Goal: Find specific page/section: Find specific page/section

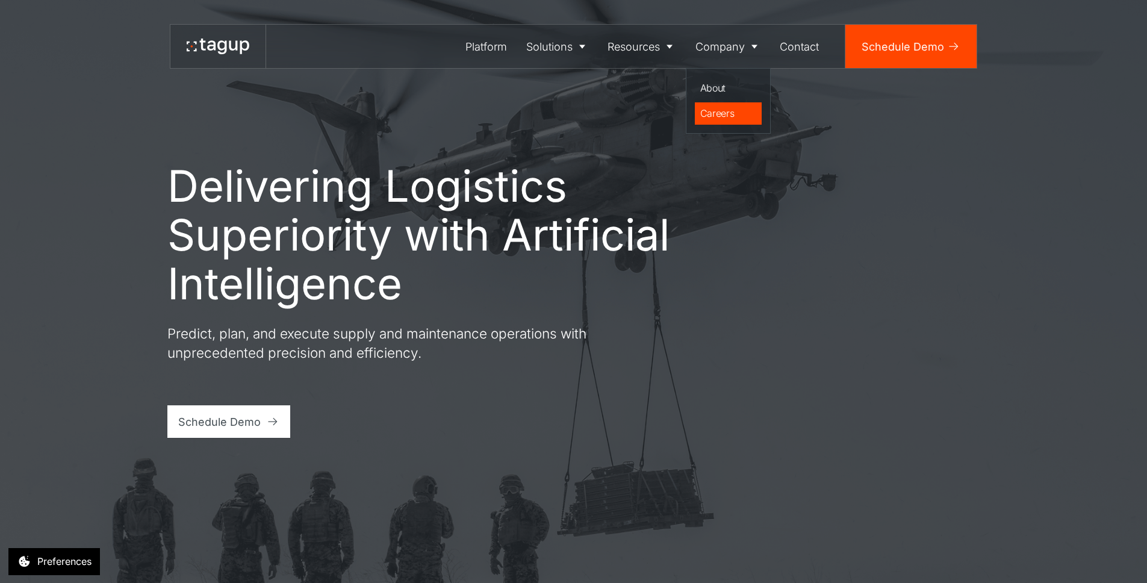
click at [726, 119] on div "Careers" at bounding box center [728, 113] width 57 height 14
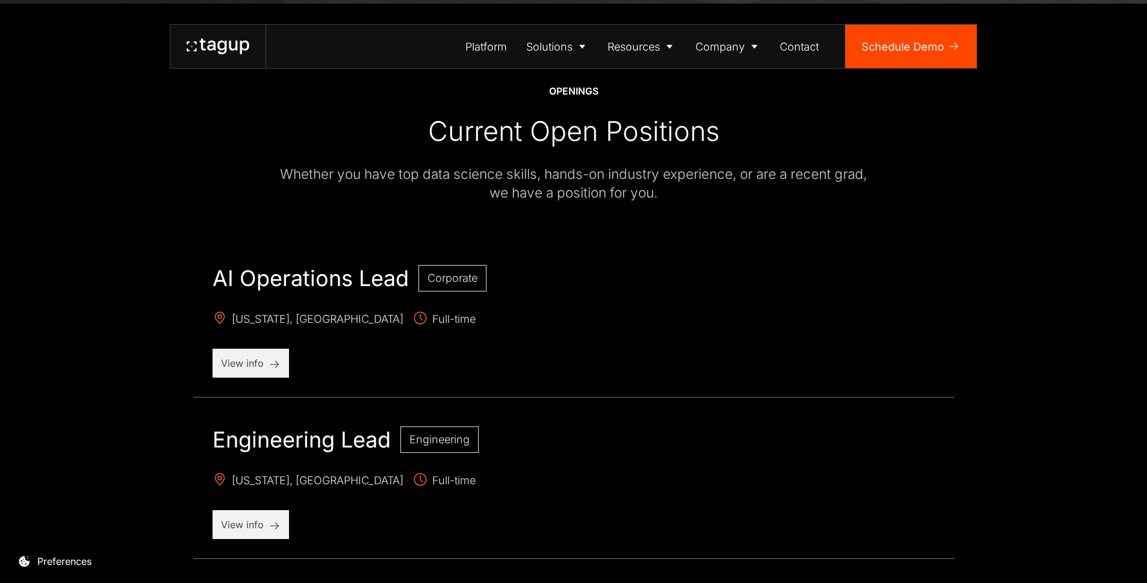
scroll to position [539, 0]
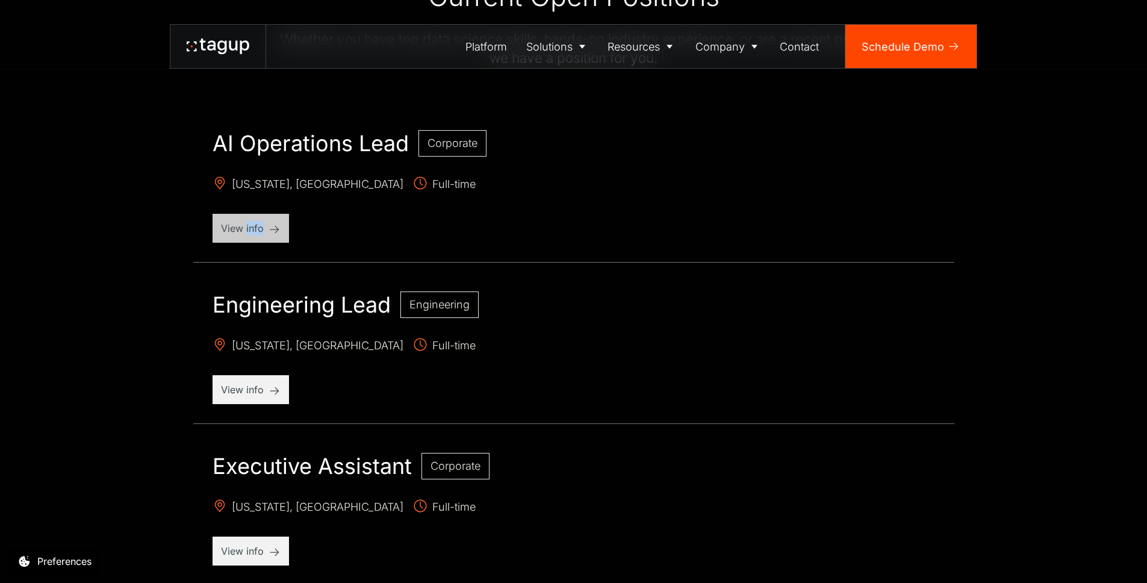
click at [261, 233] on p "View info" at bounding box center [251, 228] width 60 height 14
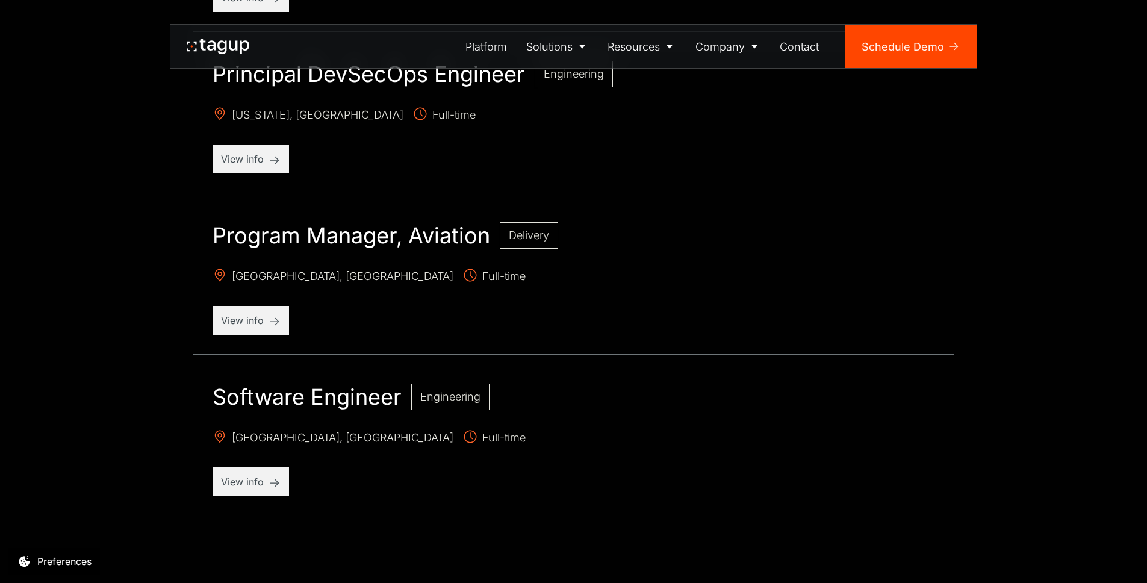
scroll to position [1437, 0]
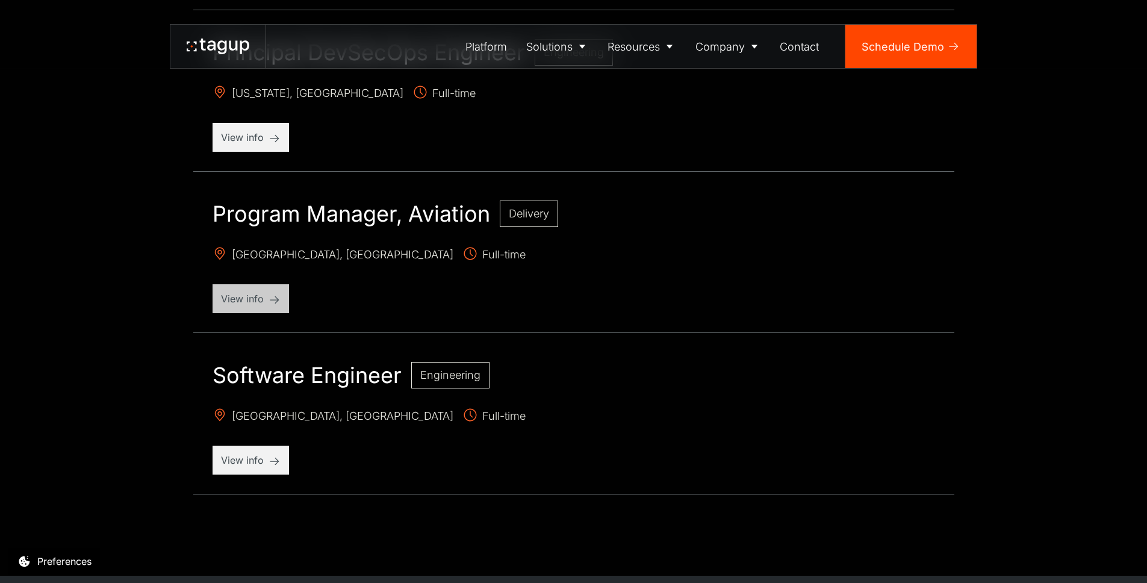
click at [251, 300] on p "View info" at bounding box center [251, 298] width 60 height 14
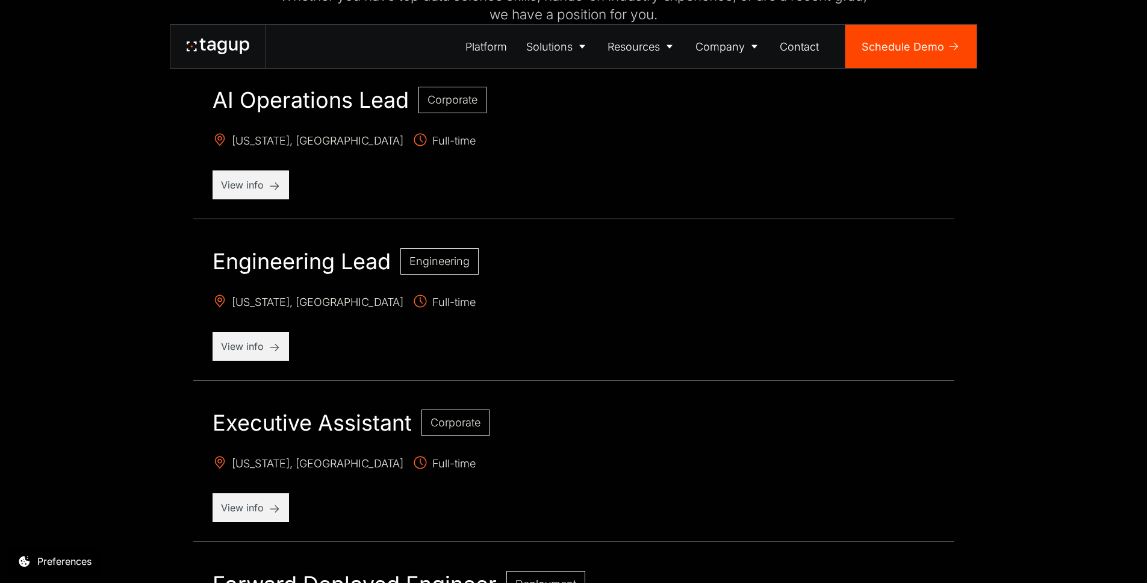
scroll to position [583, 0]
click at [259, 512] on p "View info" at bounding box center [251, 507] width 60 height 14
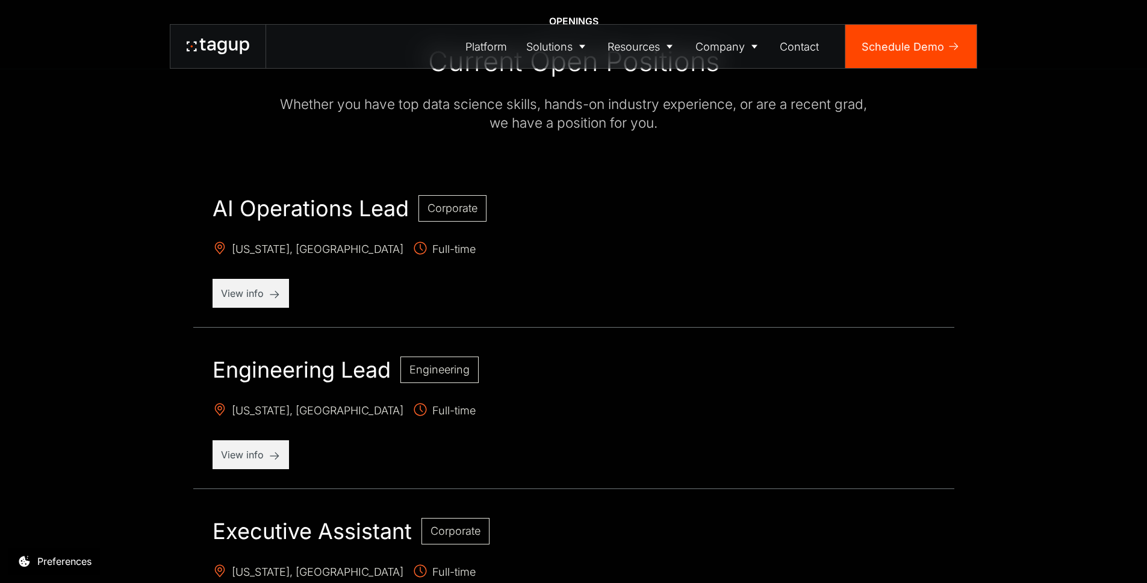
scroll to position [472, 0]
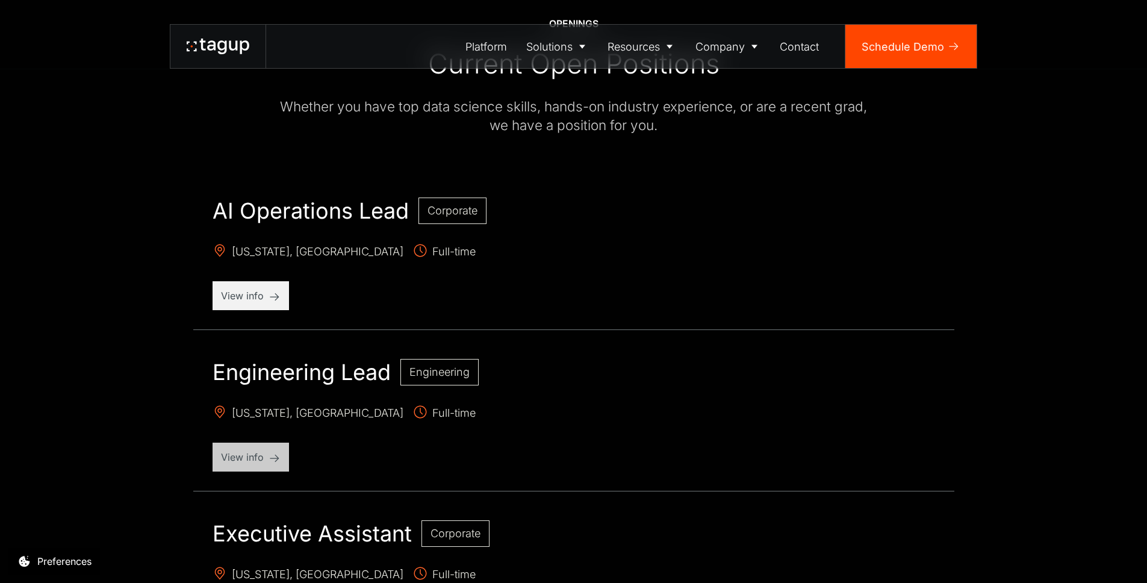
click at [265, 459] on p "View info" at bounding box center [251, 457] width 60 height 14
